Goal: Information Seeking & Learning: Learn about a topic

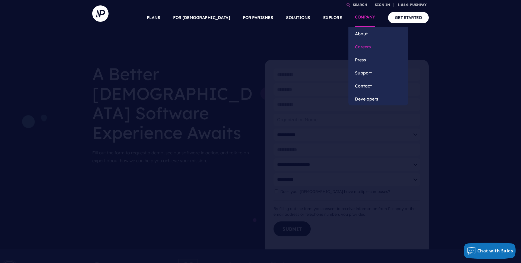
click at [365, 49] on link "Careers" at bounding box center [379, 46] width 60 height 13
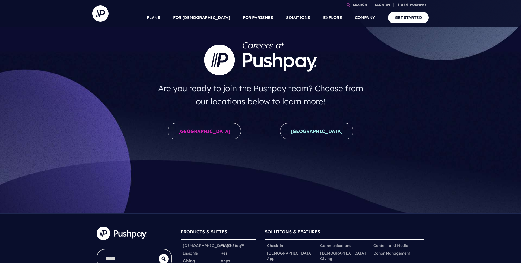
scroll to position [55, 0]
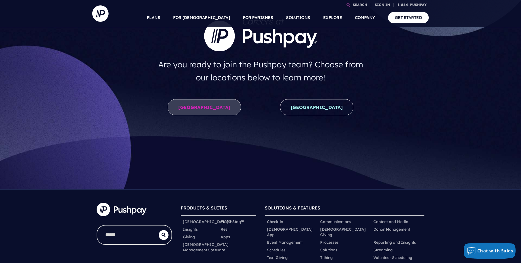
click at [195, 105] on link "United States" at bounding box center [204, 107] width 73 height 16
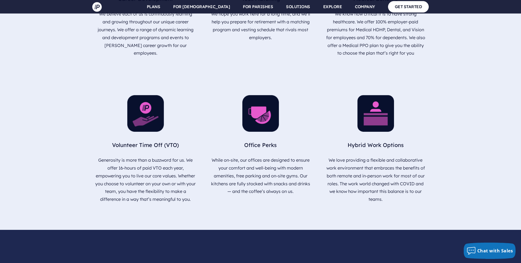
scroll to position [735, 0]
